Goal: Task Accomplishment & Management: Use online tool/utility

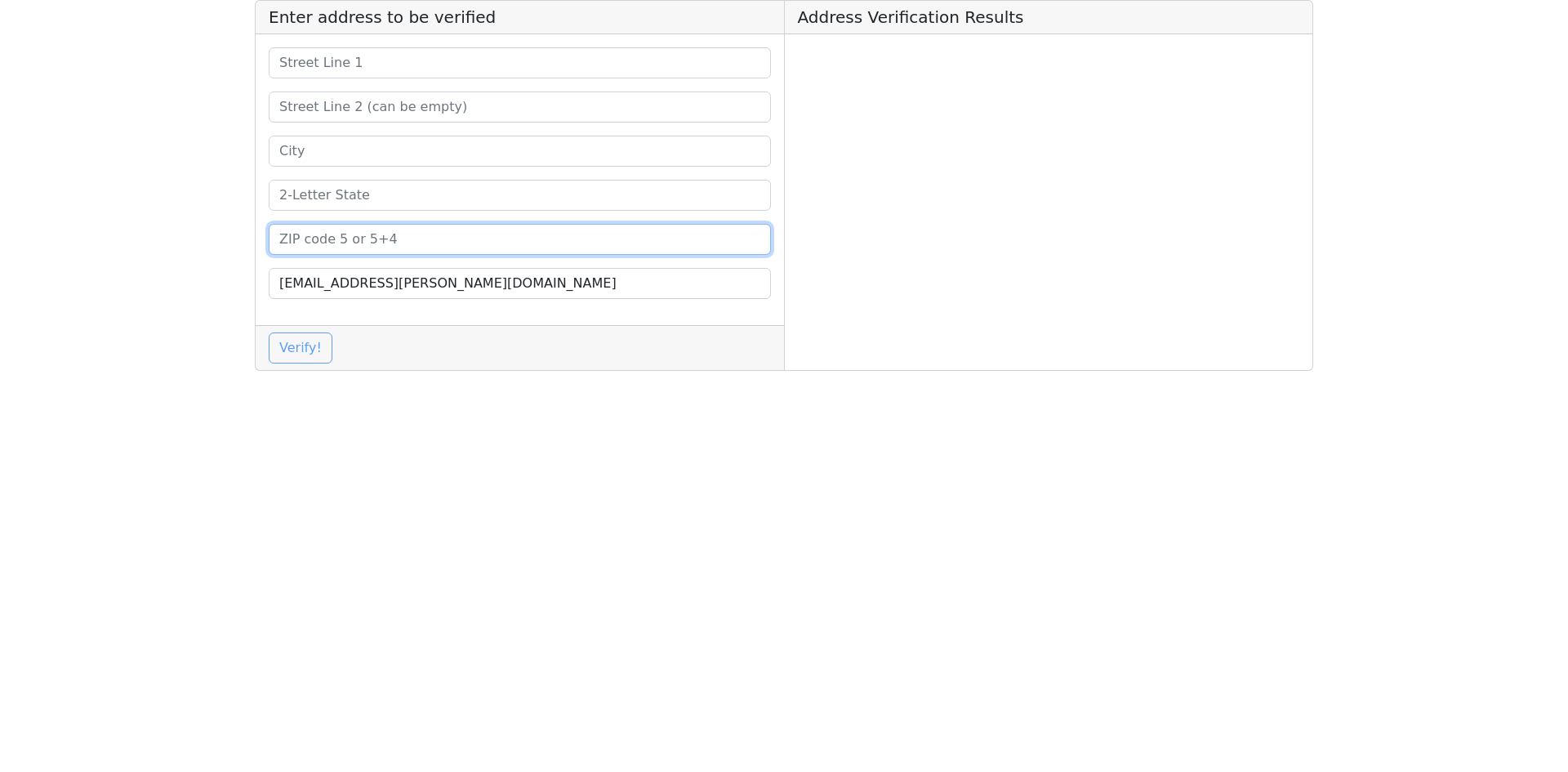
click at [432, 236] on input at bounding box center [519, 240] width 502 height 31
paste input "42038"
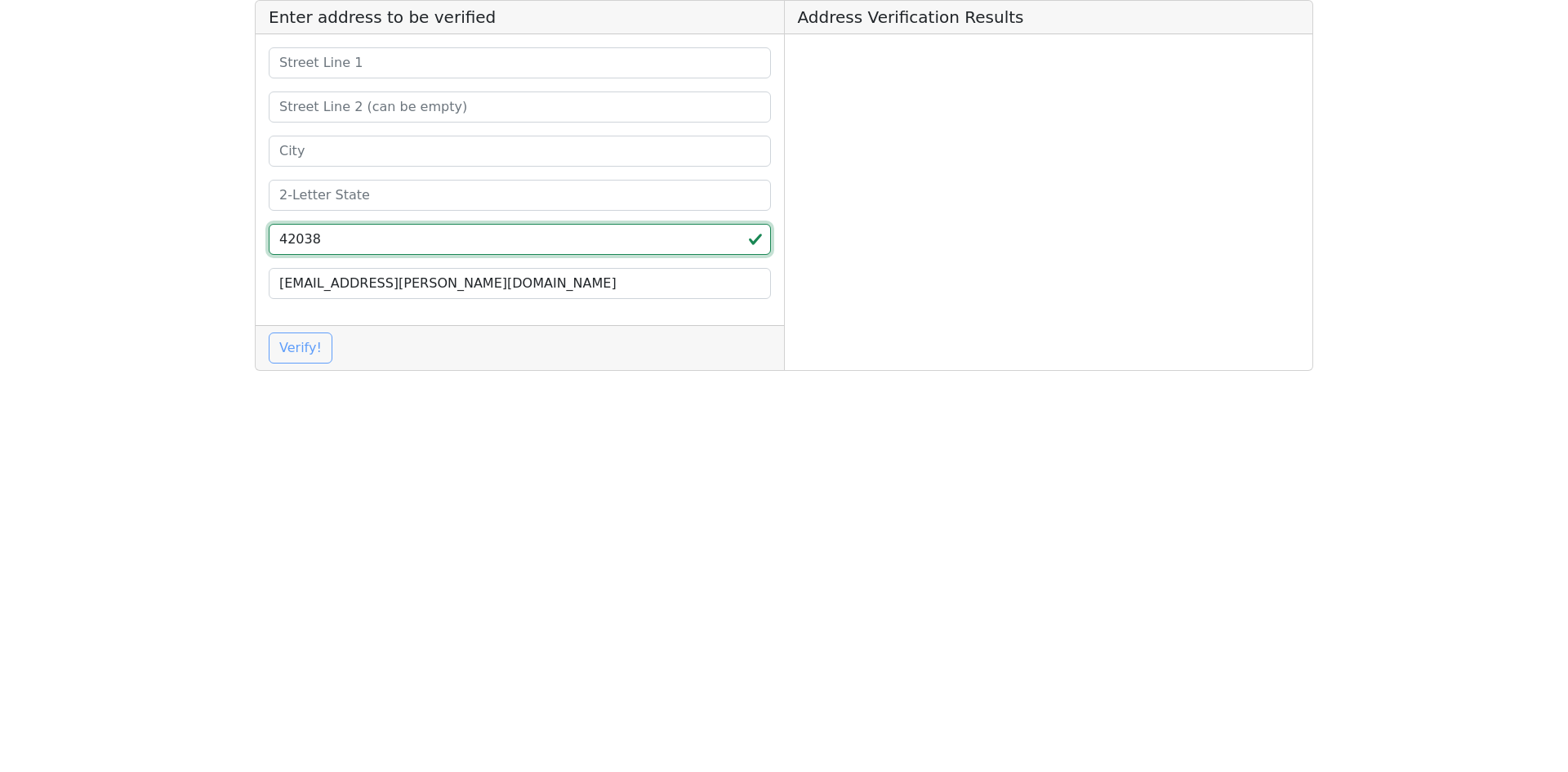
type input "42038"
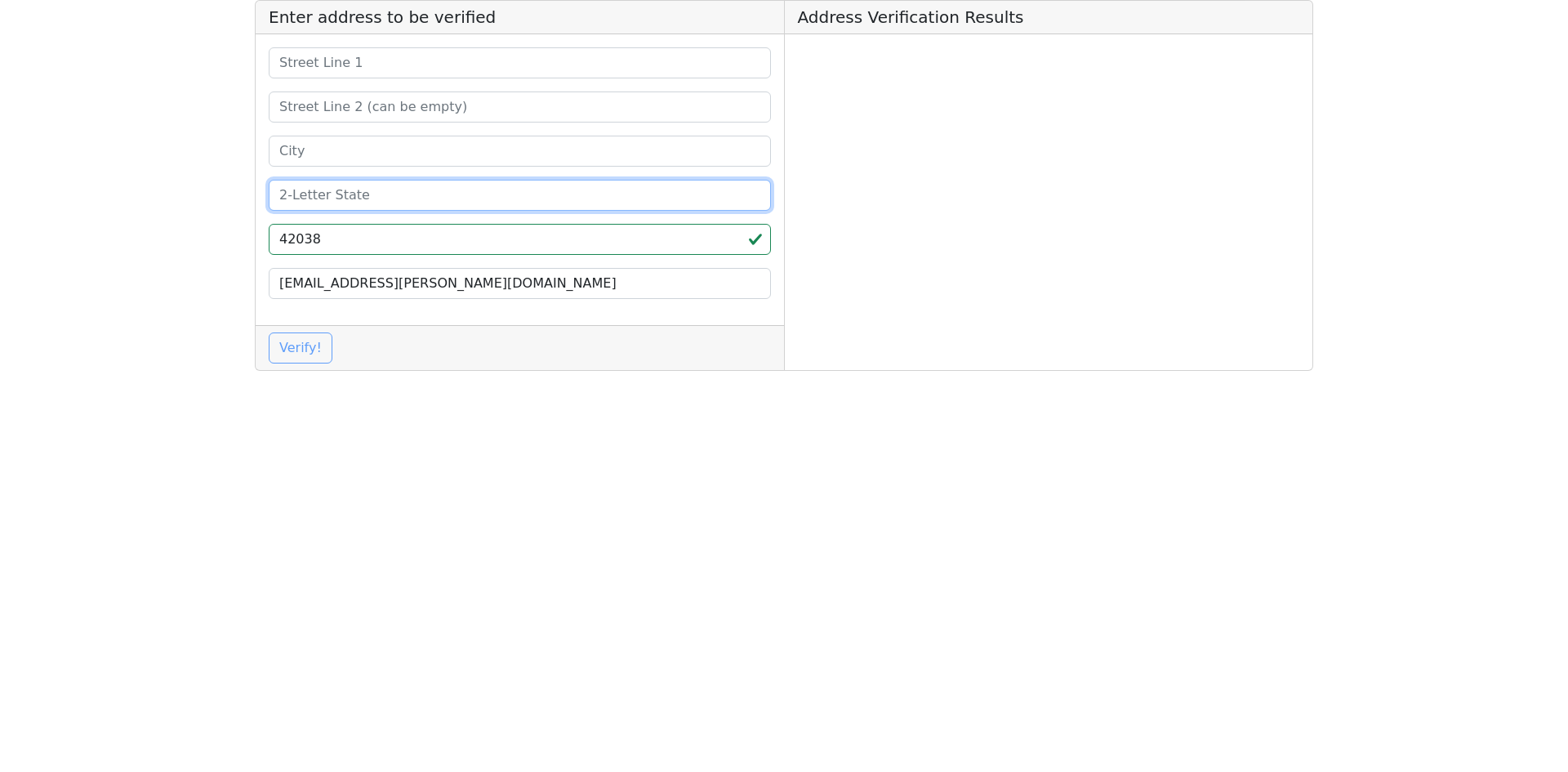
click at [417, 191] on input at bounding box center [519, 195] width 502 height 31
type input "KY"
click at [482, 155] on input at bounding box center [519, 151] width 502 height 31
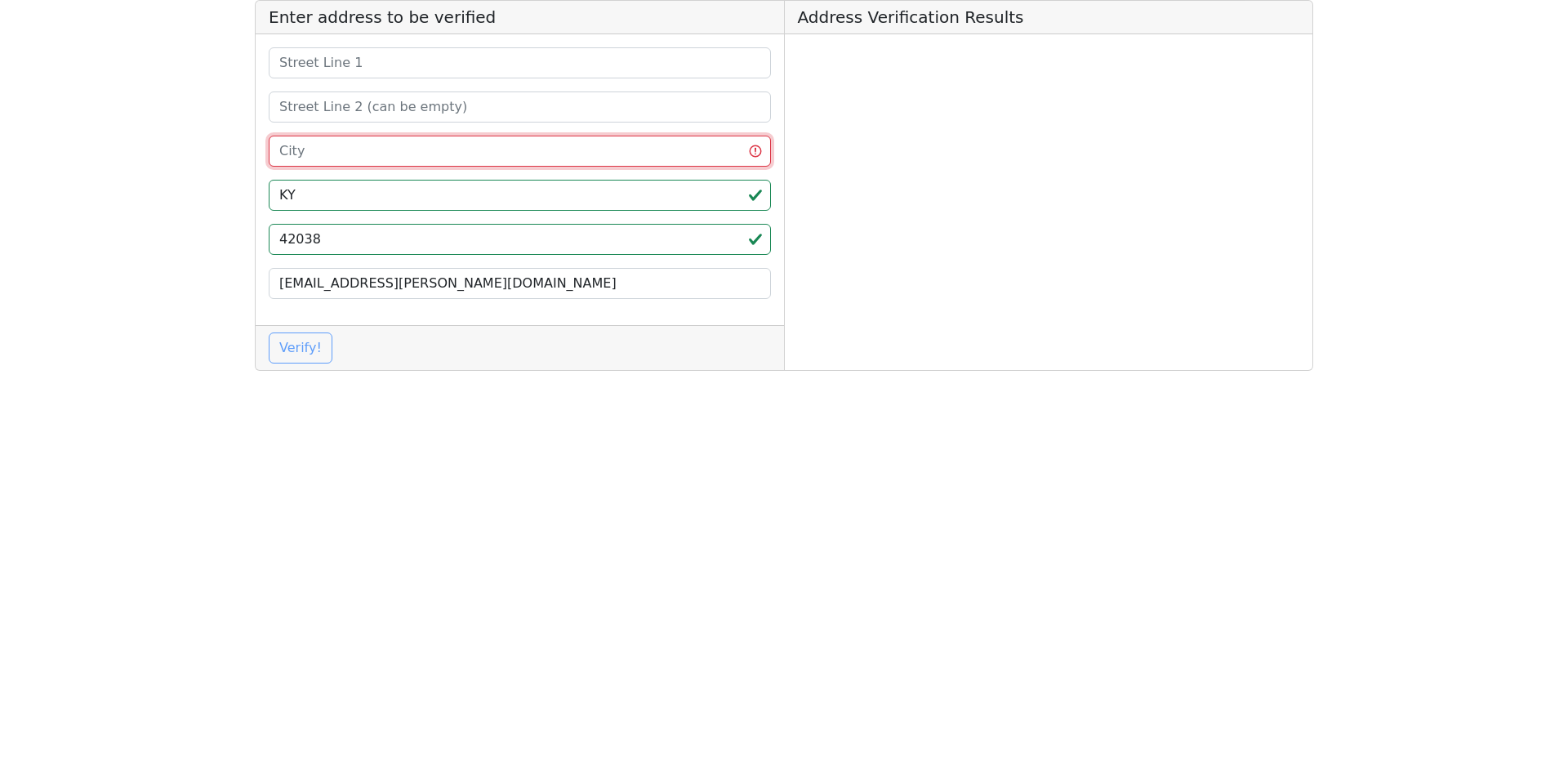
paste input "EDDYVILLE"
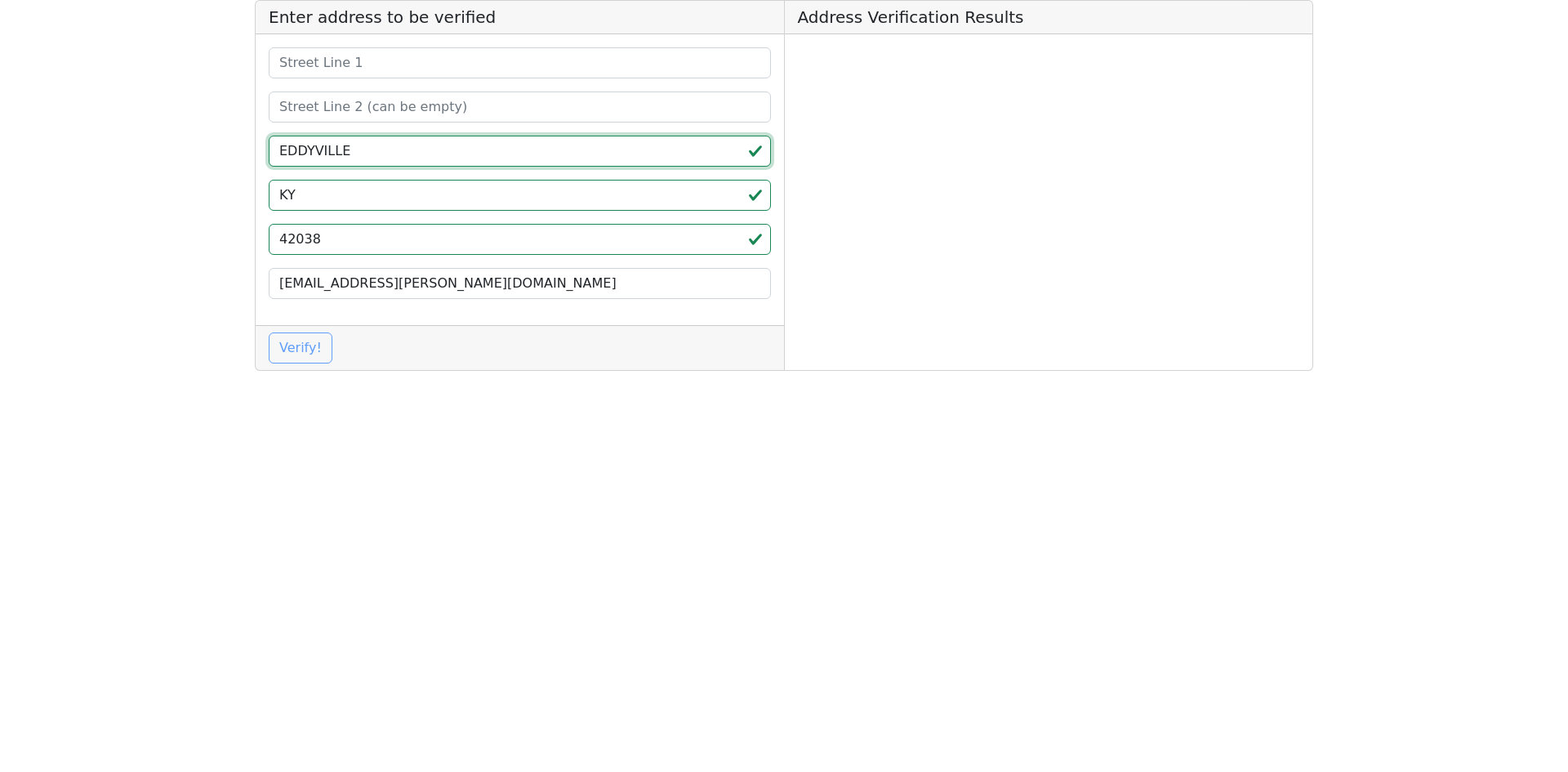
type input "EDDYVILLE"
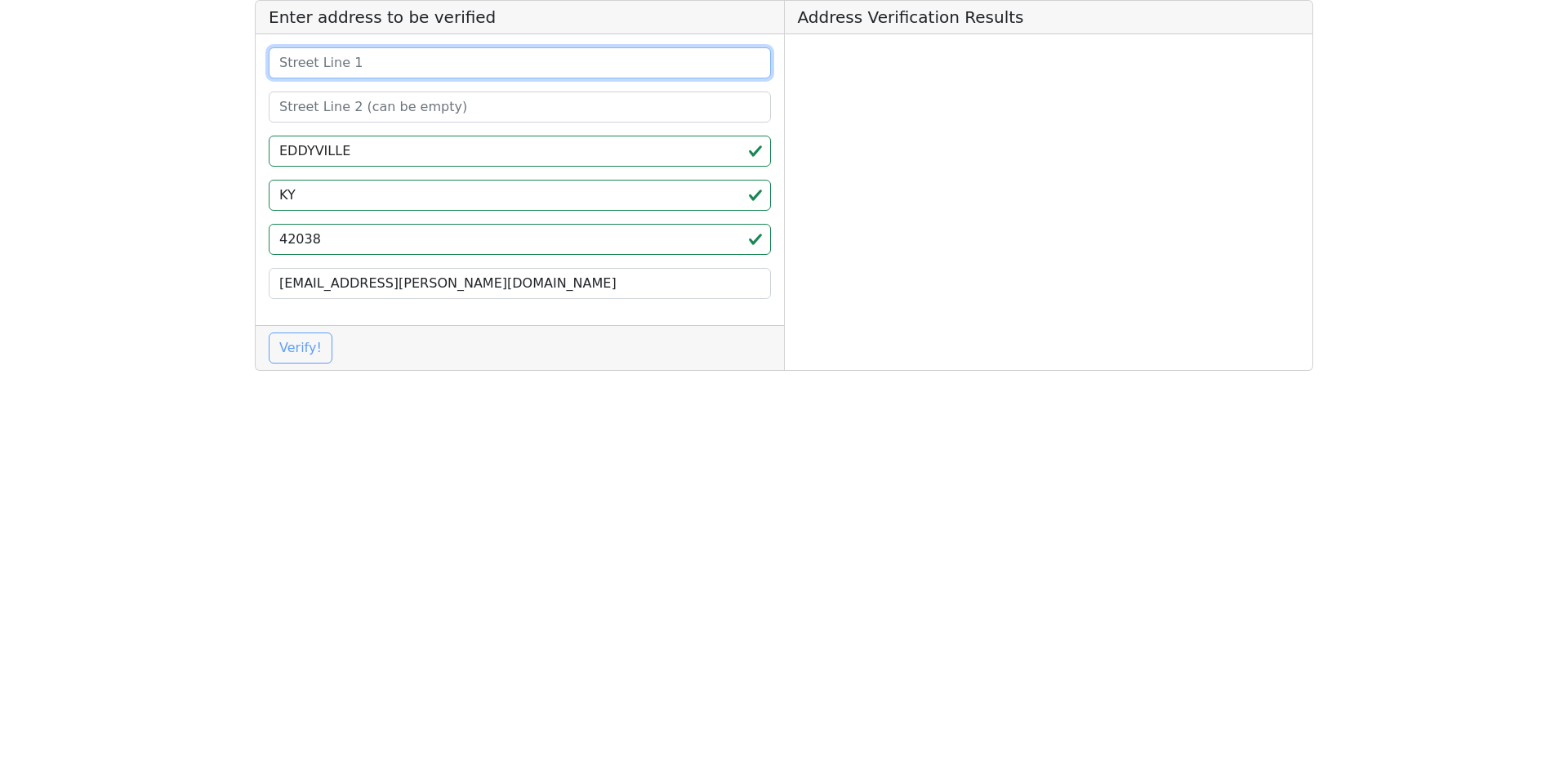
click at [401, 72] on input at bounding box center [519, 63] width 502 height 31
paste input "[STREET_ADDRESS]"
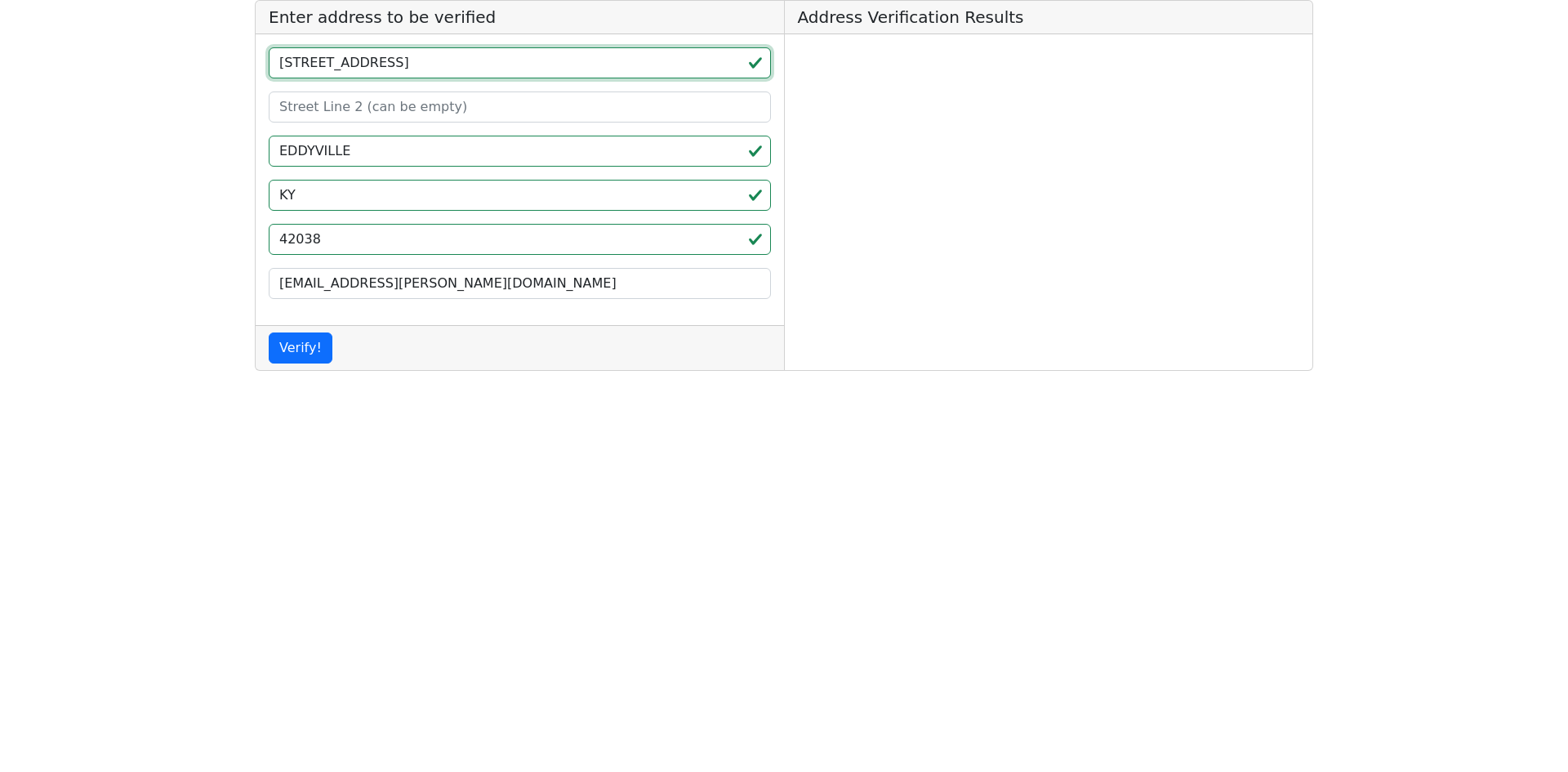
type input "[STREET_ADDRESS]"
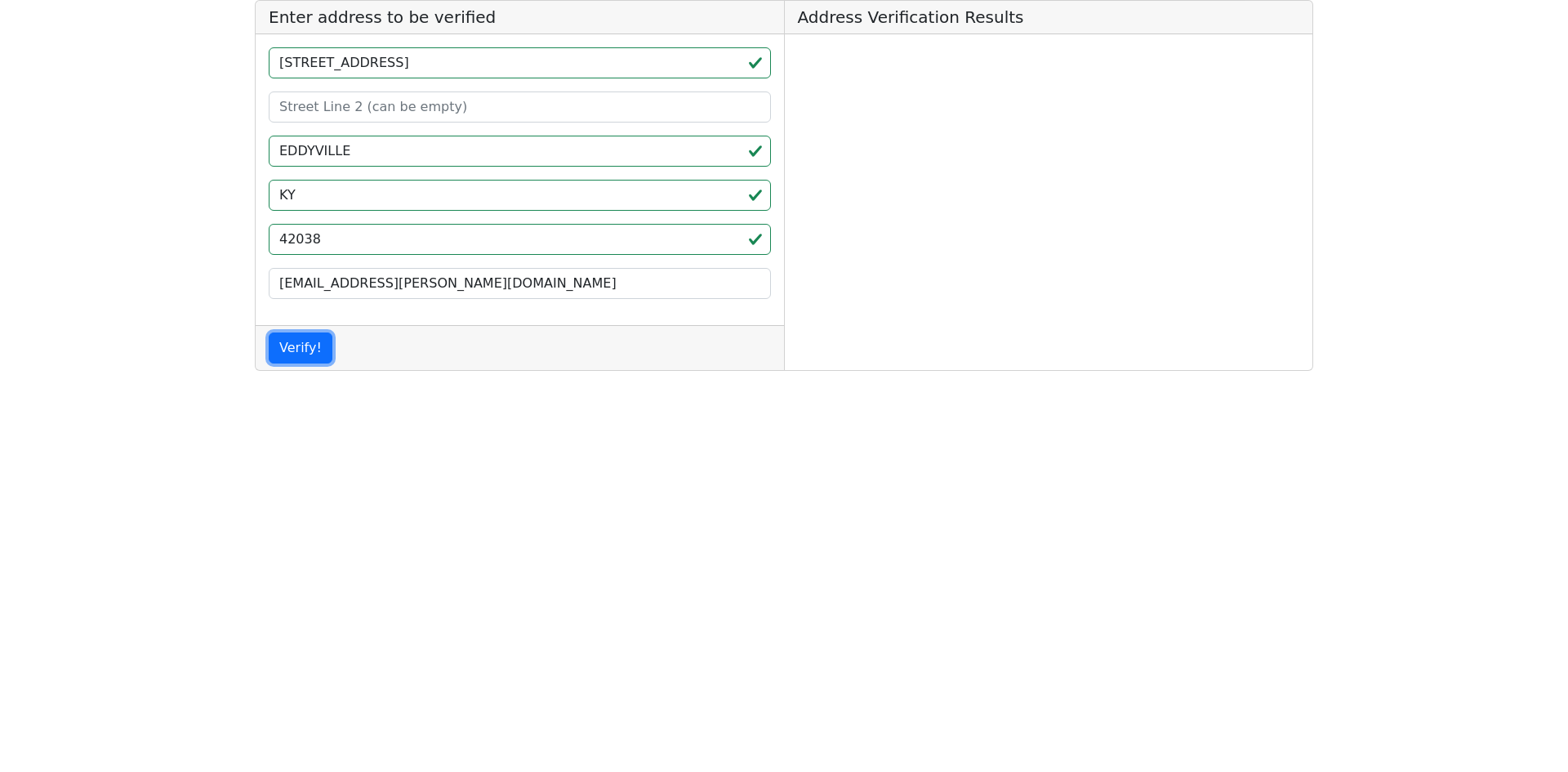
click at [317, 342] on button "Verify!" at bounding box center [300, 348] width 64 height 31
